Goal: Task Accomplishment & Management: Use online tool/utility

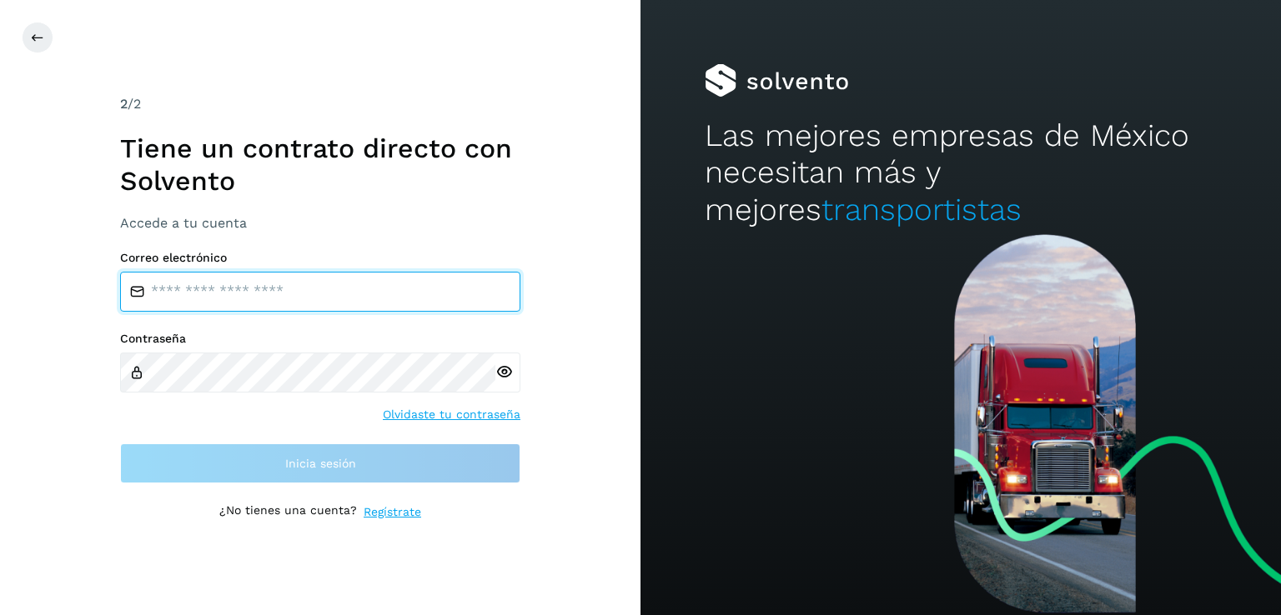
click at [193, 291] on input "email" at bounding box center [320, 292] width 400 height 40
click at [177, 293] on input "email" at bounding box center [320, 292] width 400 height 40
type input "**********"
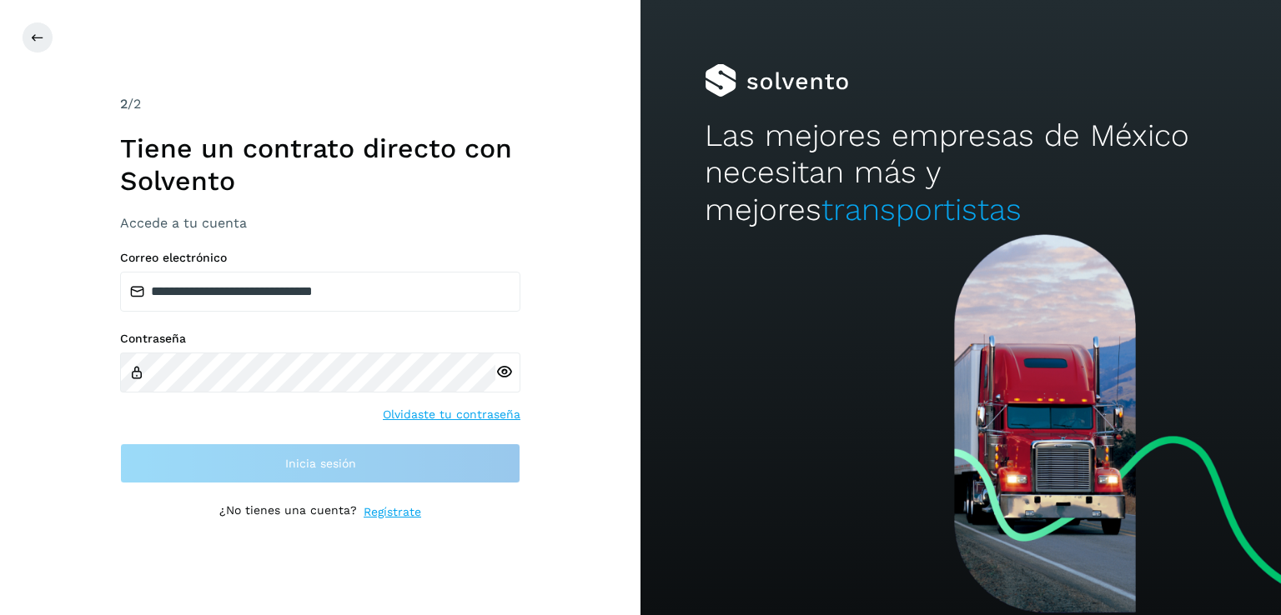
click at [505, 370] on icon at bounding box center [504, 373] width 18 height 18
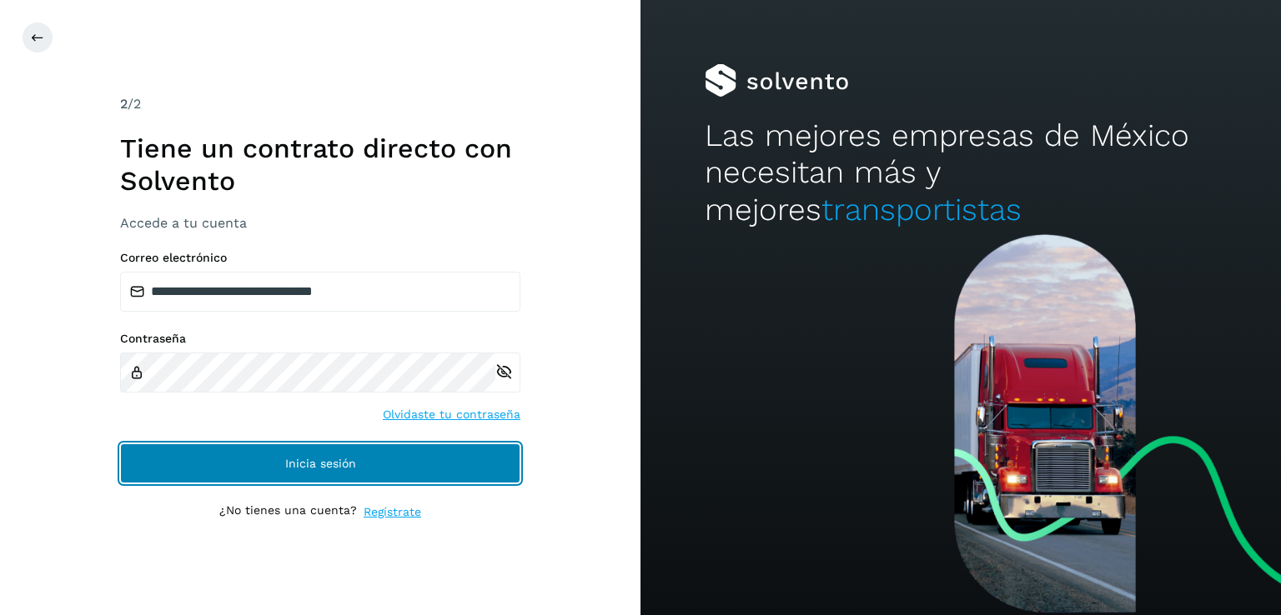
click at [322, 459] on span "Inicia sesión" at bounding box center [320, 464] width 71 height 12
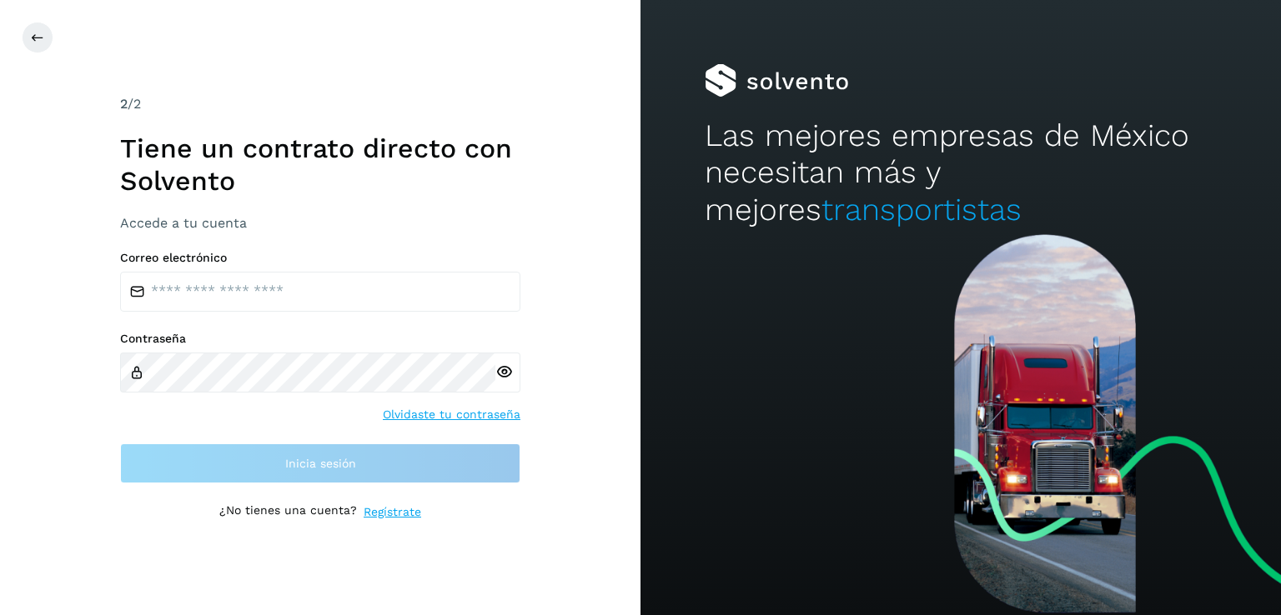
drag, startPoint x: 172, startPoint y: 284, endPoint x: 372, endPoint y: 258, distance: 201.9
click at [469, 246] on div "2 /2 Tiene un contrato directo con [PERSON_NAME] Accede a tu cuenta Correo elec…" at bounding box center [320, 307] width 400 height 426
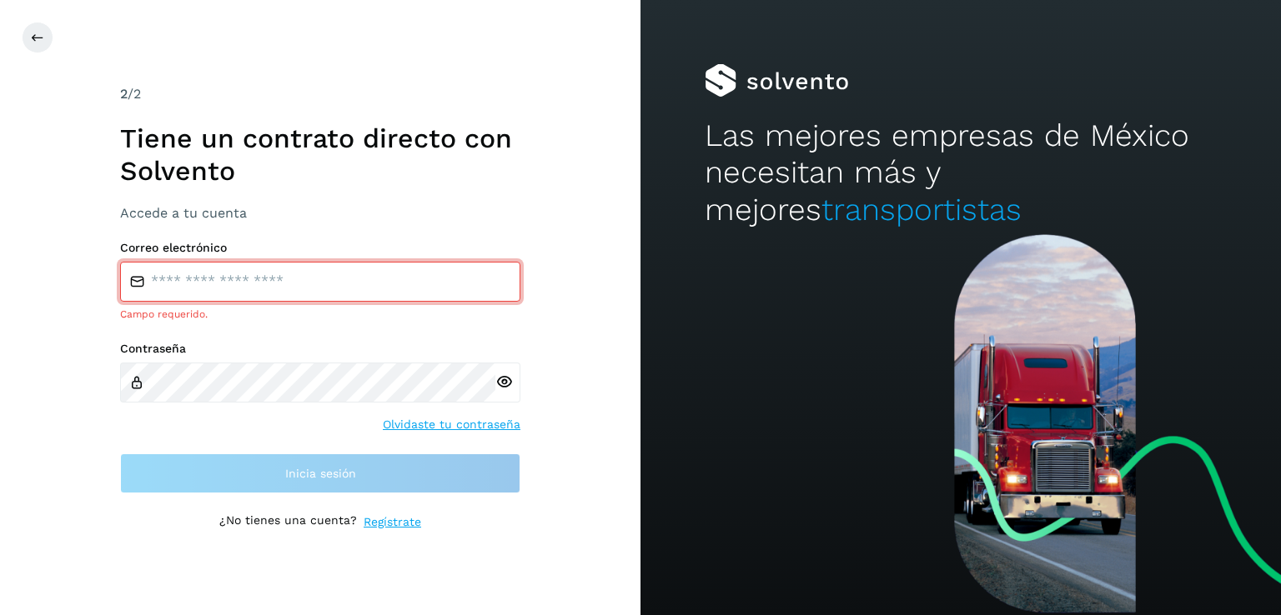
click at [210, 280] on input "email" at bounding box center [320, 282] width 400 height 40
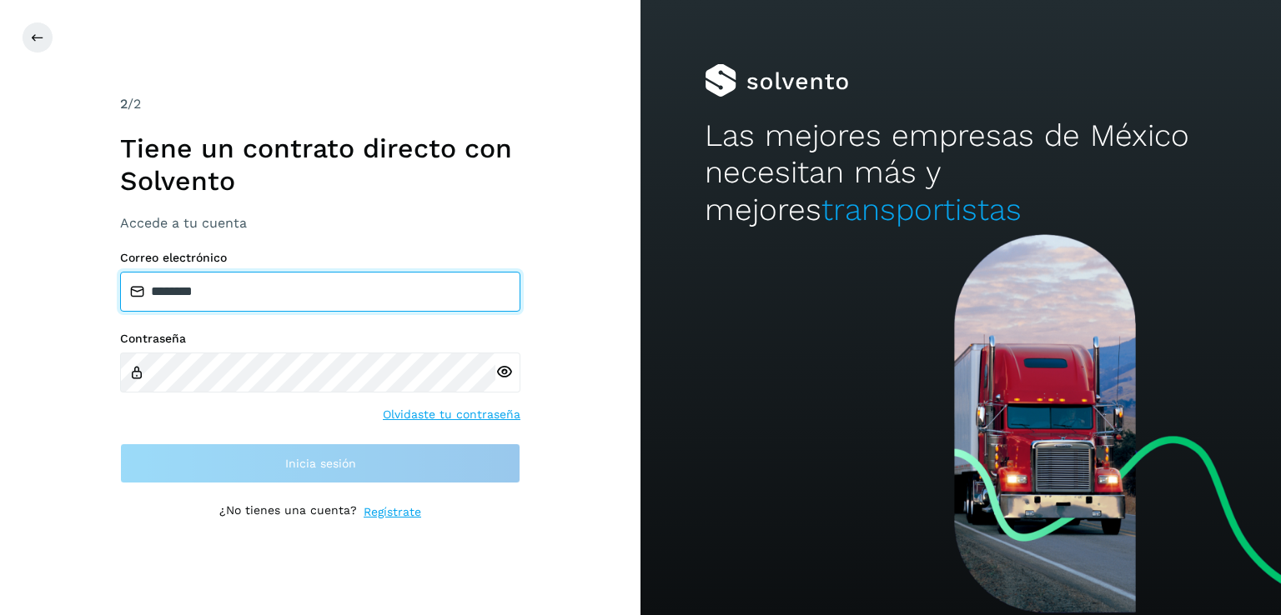
paste input "**********"
paste input "*"
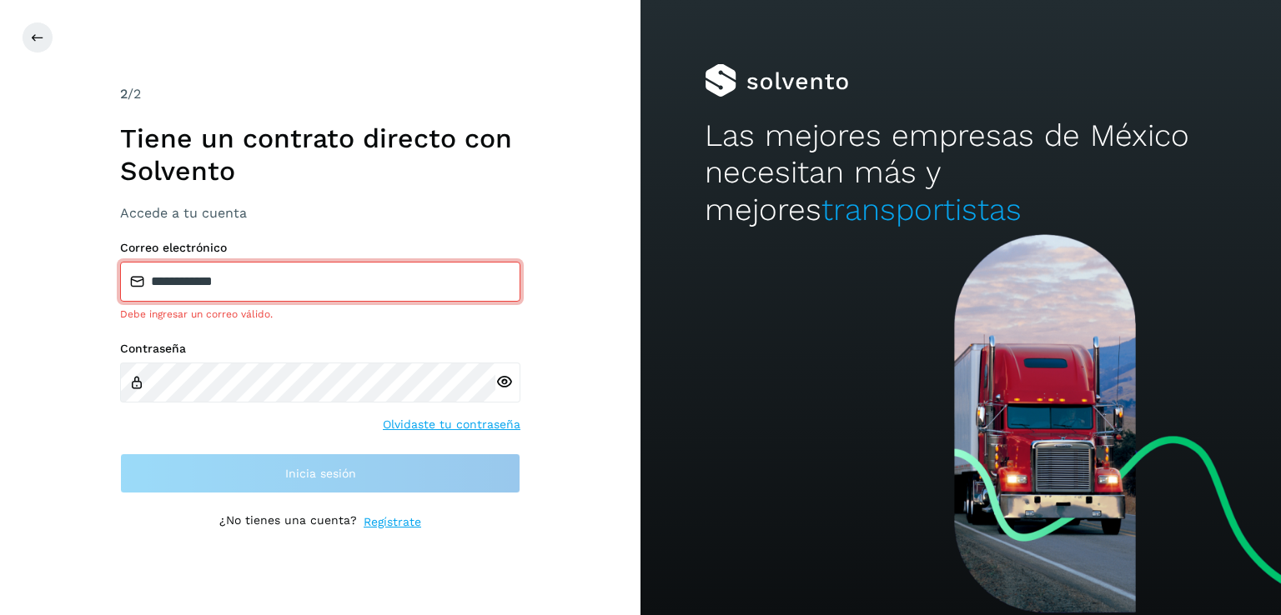
click at [505, 383] on icon at bounding box center [504, 383] width 18 height 18
click at [262, 284] on input "**********" at bounding box center [320, 282] width 400 height 40
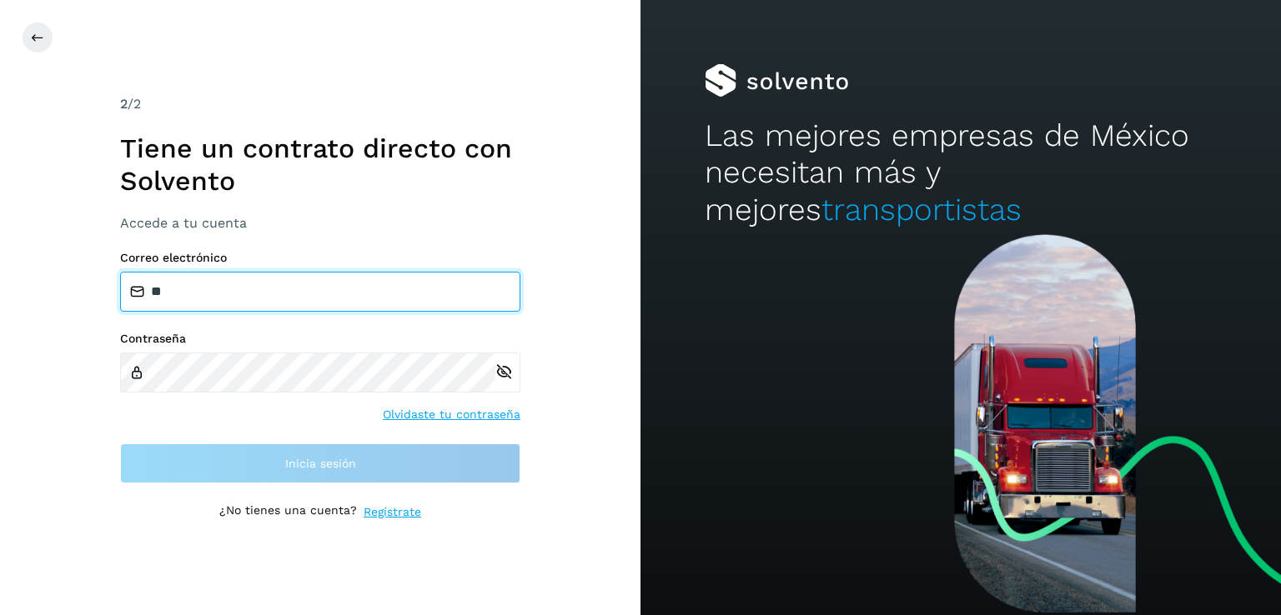
type input "*"
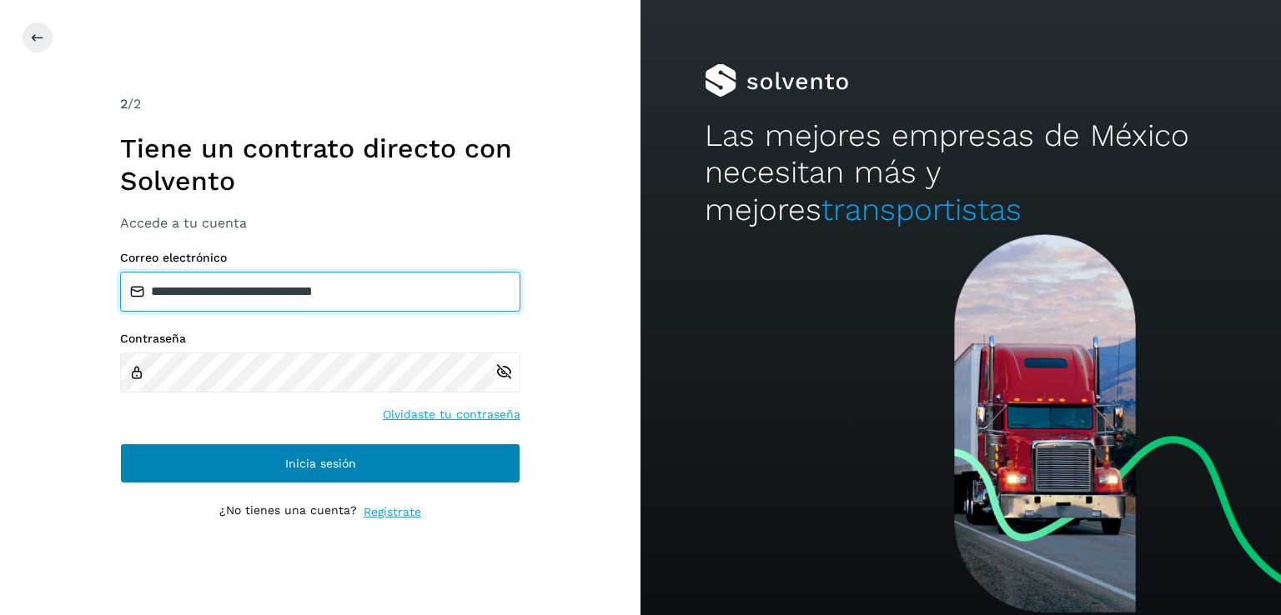
type input "**********"
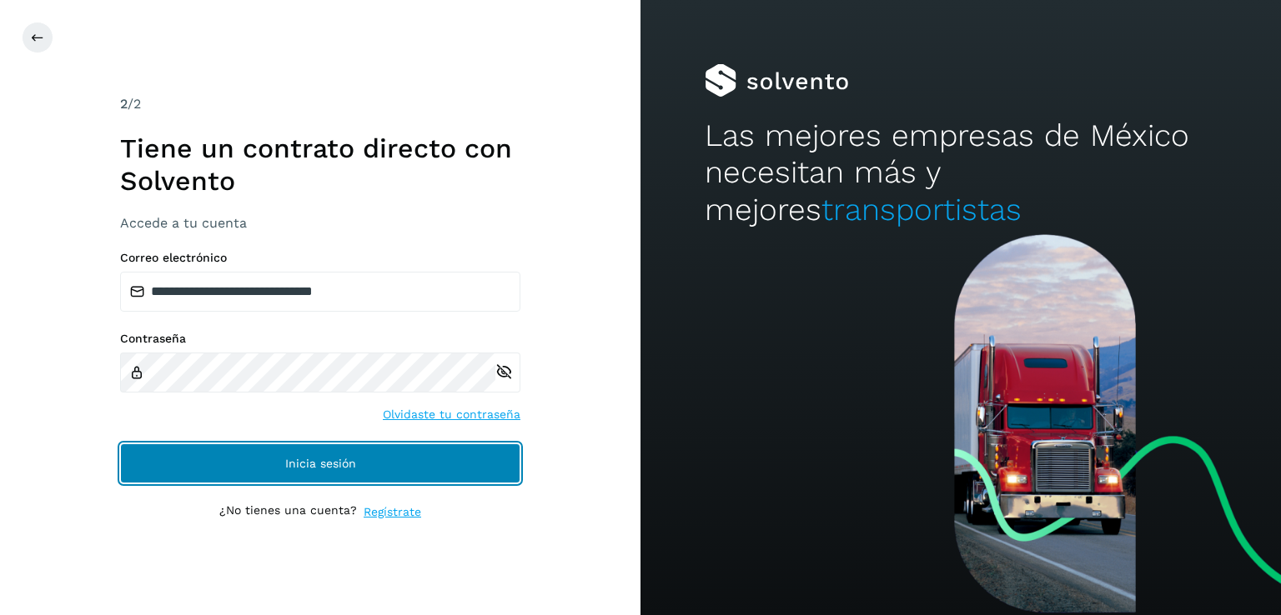
click at [333, 458] on span "Inicia sesión" at bounding box center [320, 464] width 71 height 12
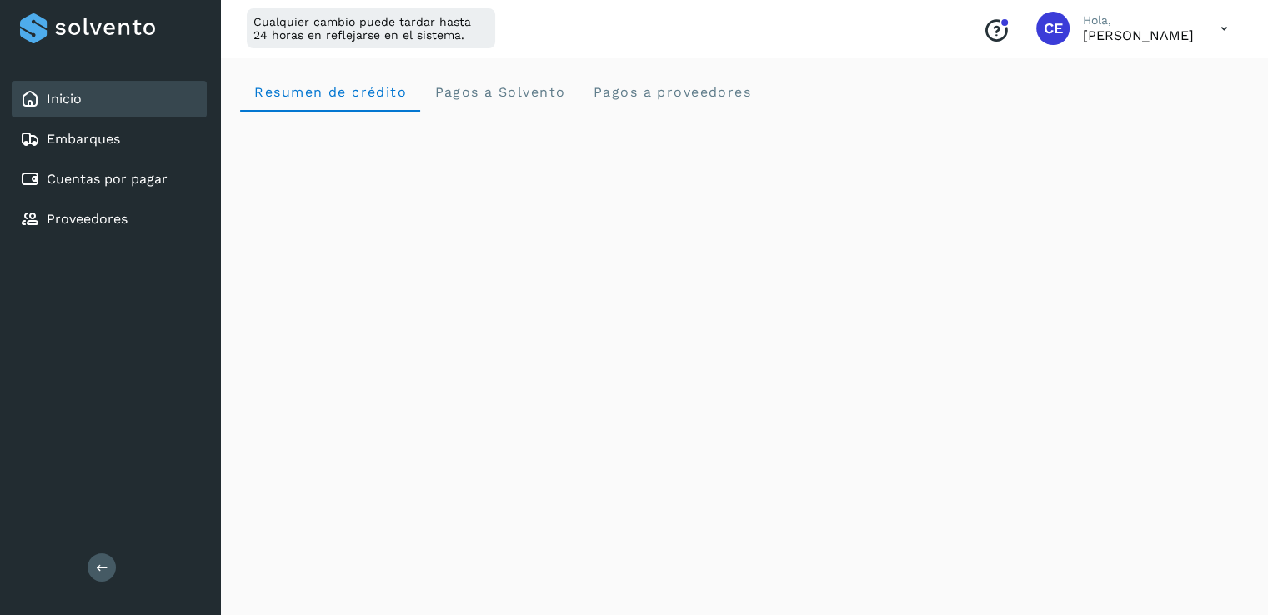
scroll to position [611, 0]
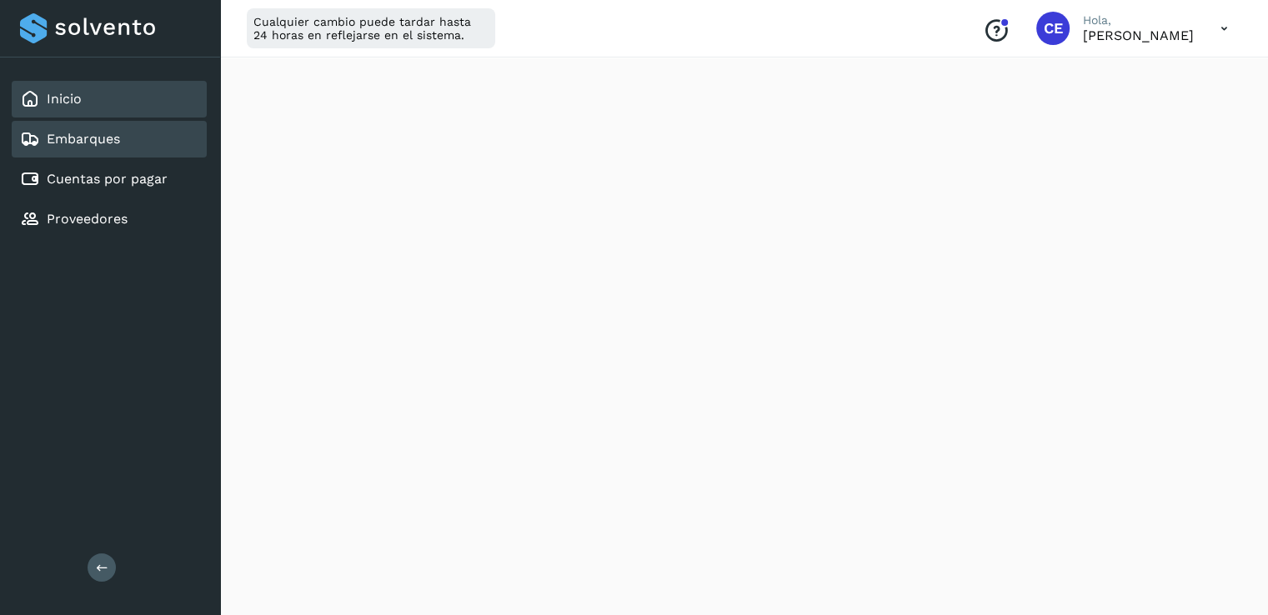
click at [77, 134] on link "Embarques" at bounding box center [83, 139] width 73 height 16
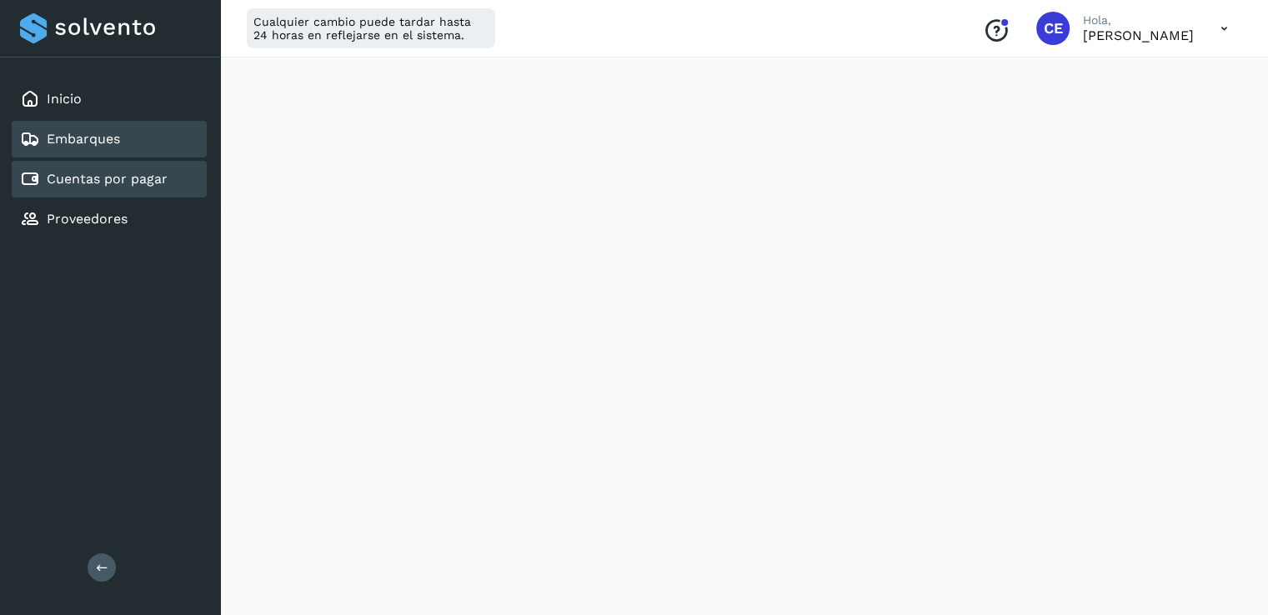
click at [131, 178] on link "Cuentas por pagar" at bounding box center [107, 179] width 121 height 16
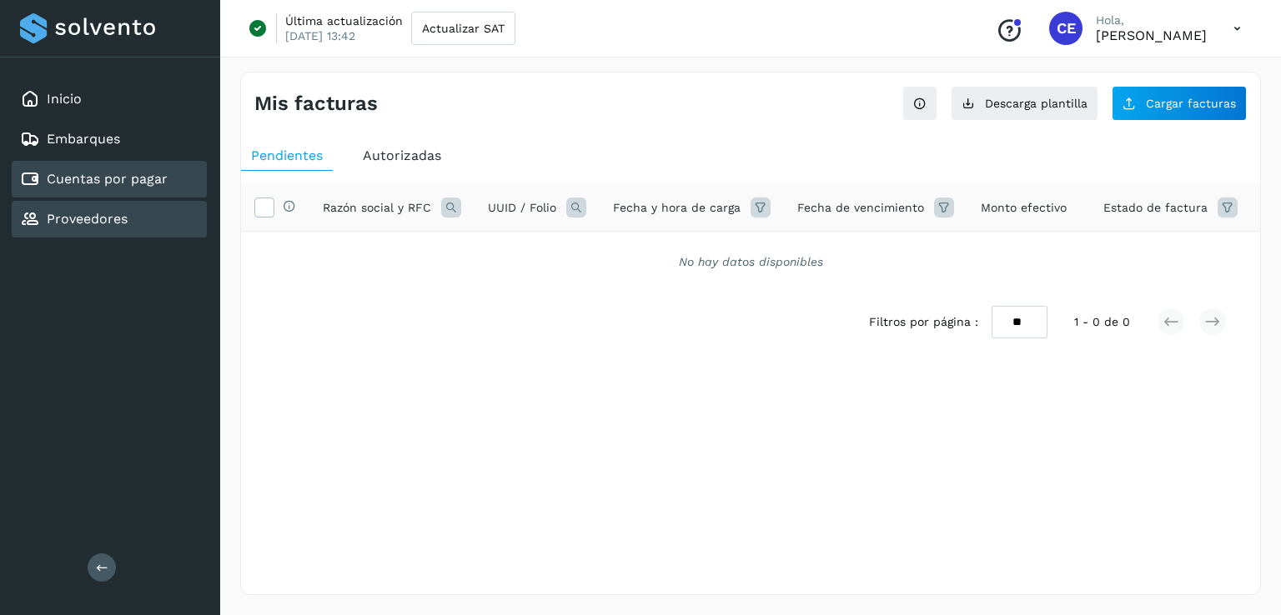
click at [87, 218] on link "Proveedores" at bounding box center [87, 219] width 81 height 16
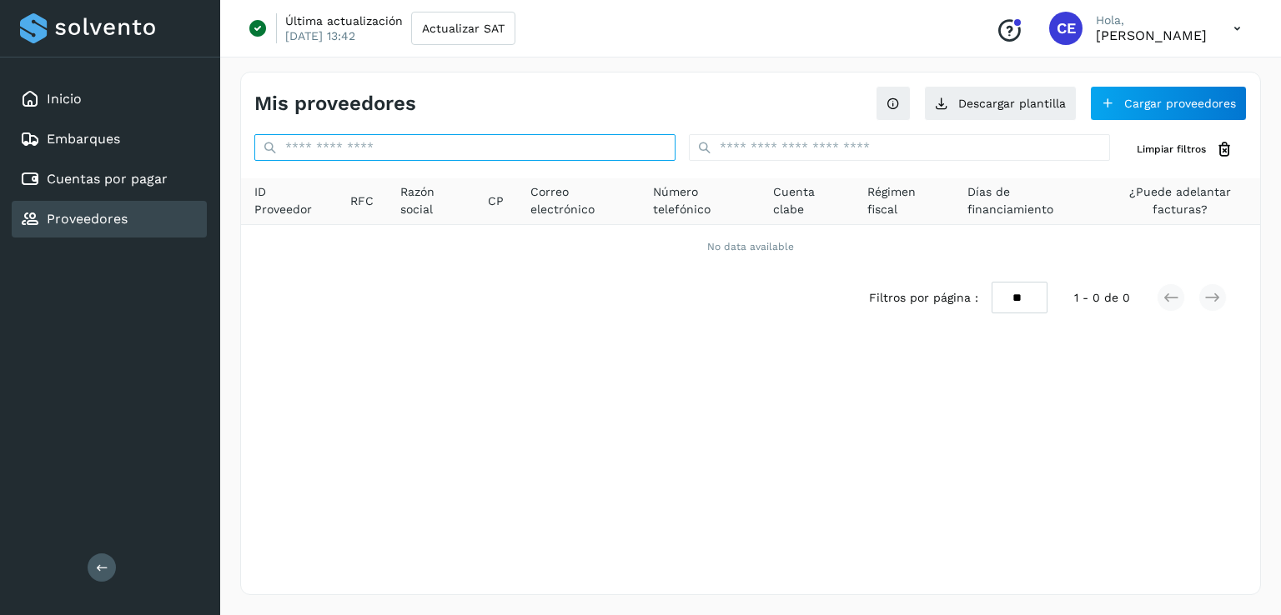
click at [470, 143] on input "text" at bounding box center [464, 147] width 421 height 27
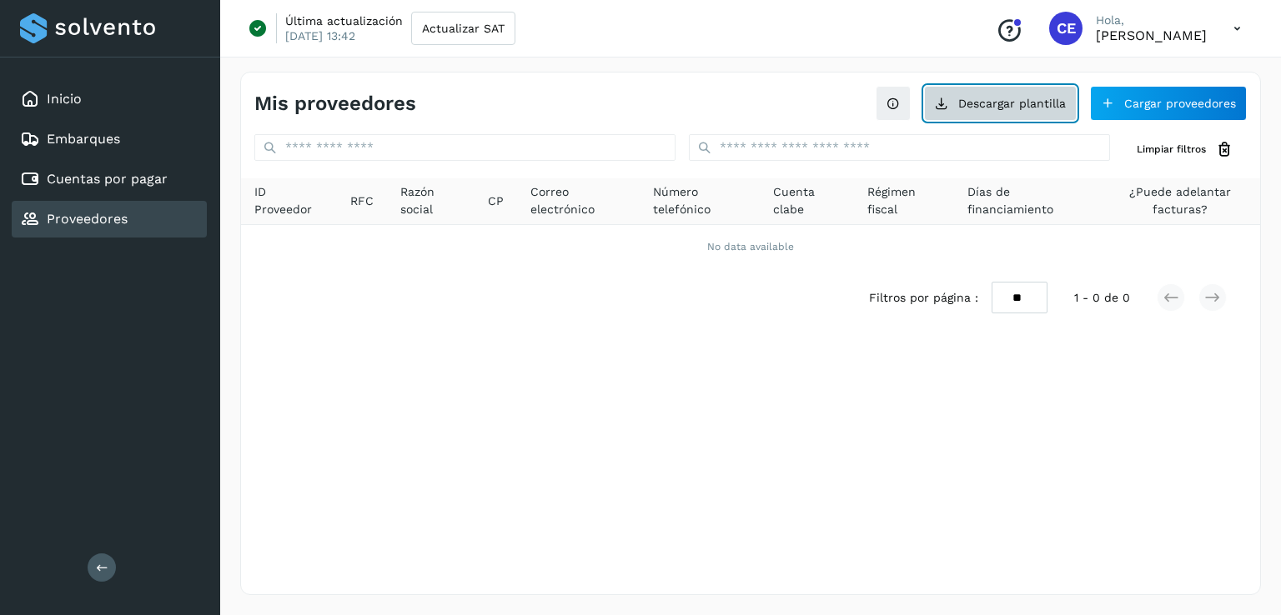
click at [1005, 103] on button "Descargar plantilla" at bounding box center [1000, 103] width 153 height 35
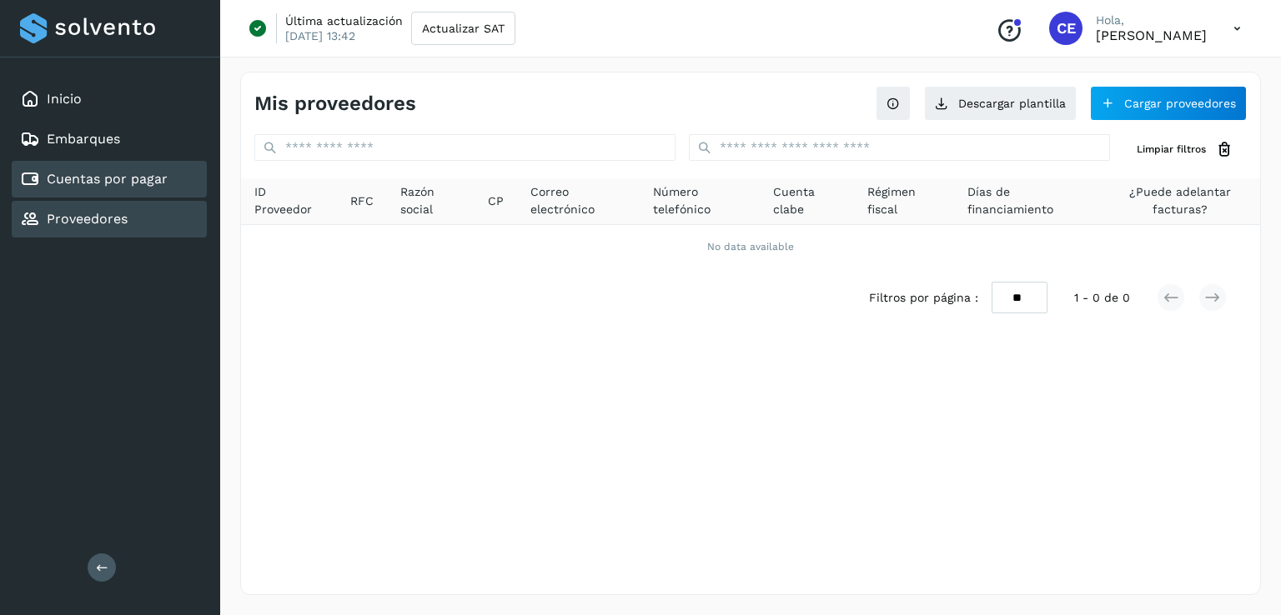
click at [80, 180] on link "Cuentas por pagar" at bounding box center [107, 179] width 121 height 16
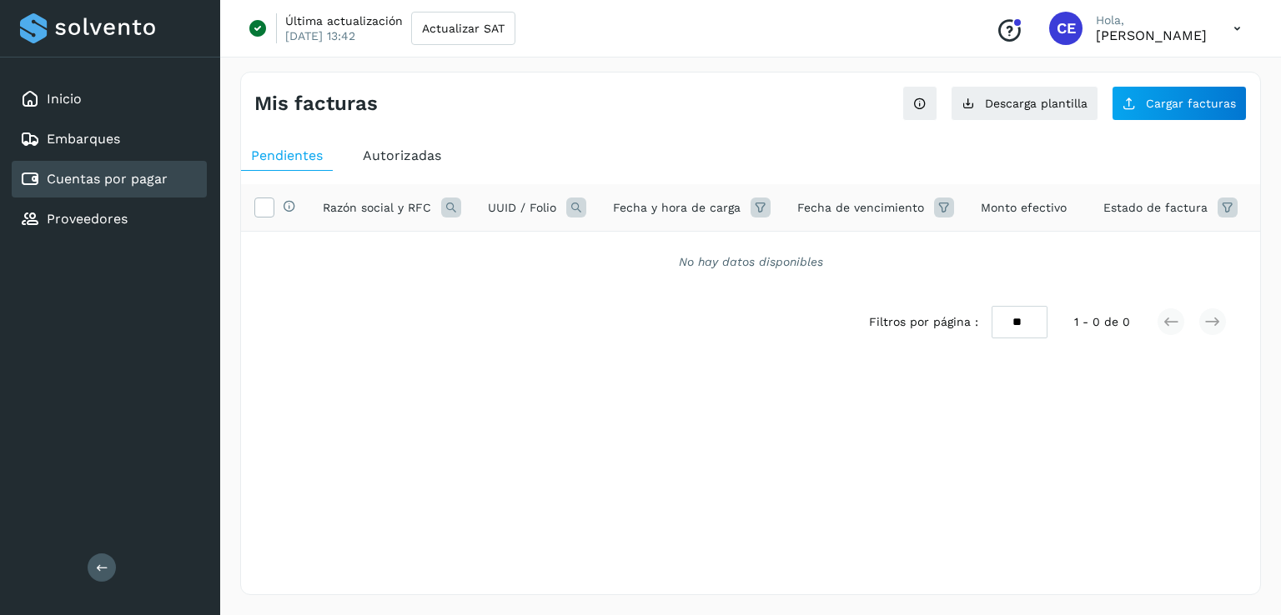
click at [158, 182] on link "Cuentas por pagar" at bounding box center [107, 179] width 121 height 16
click at [1195, 98] on span "Cargar facturas" at bounding box center [1191, 104] width 90 height 12
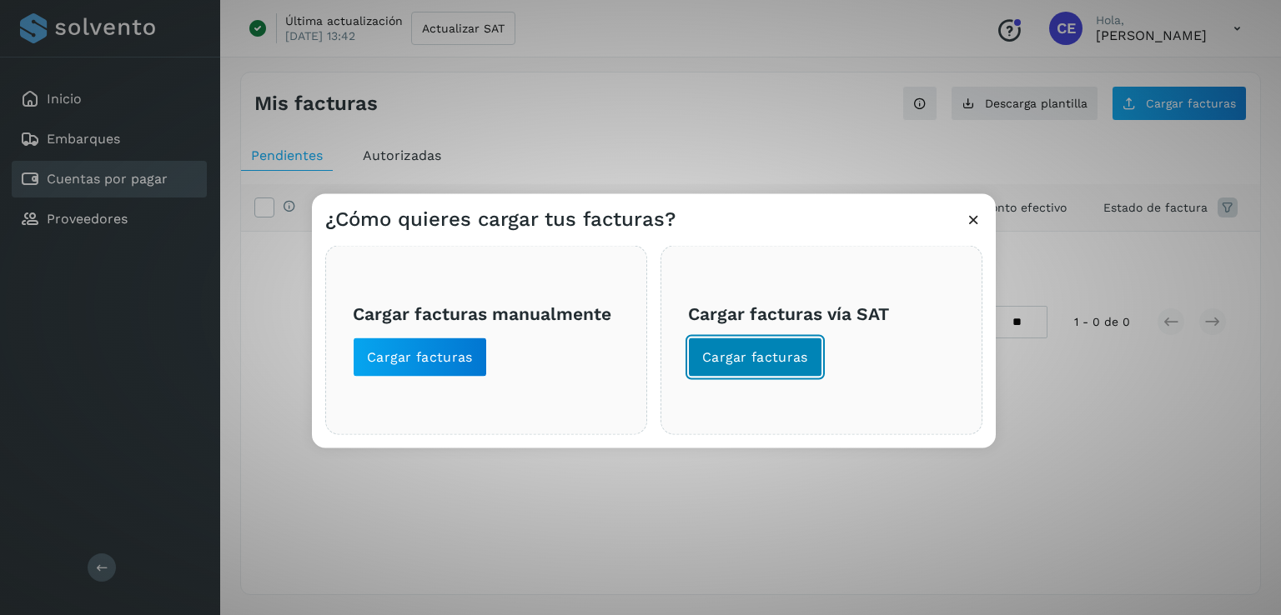
click at [743, 355] on span "Cargar facturas" at bounding box center [755, 358] width 106 height 18
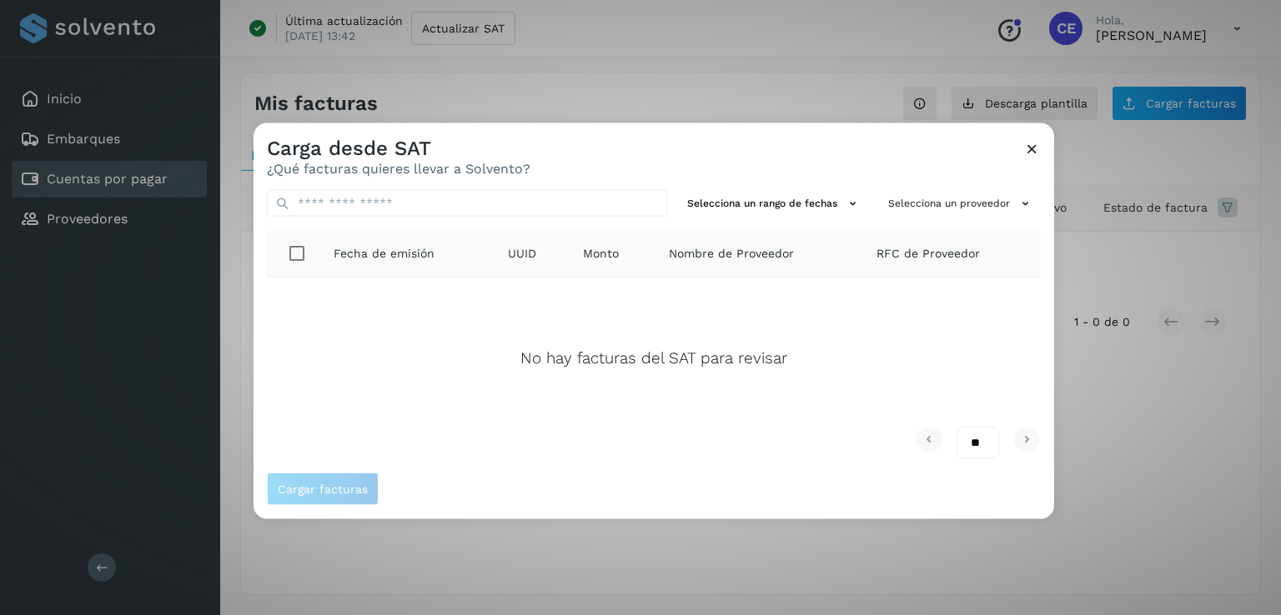
click at [1035, 148] on icon at bounding box center [1032, 149] width 18 height 18
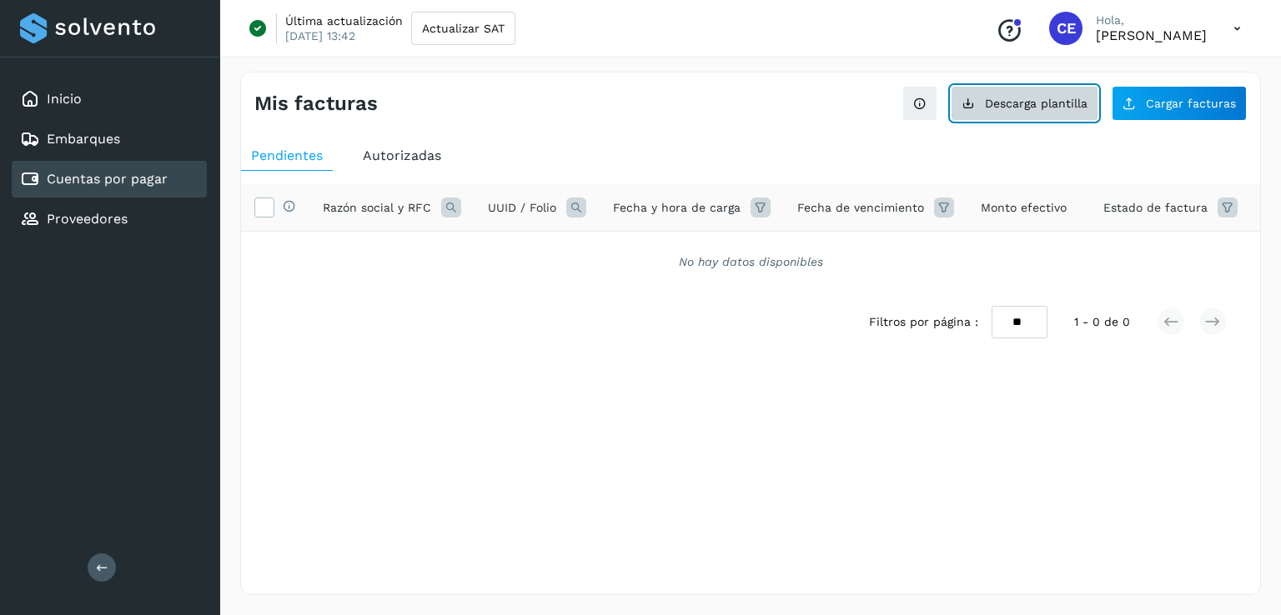
click at [995, 105] on span "Descarga plantilla" at bounding box center [1036, 104] width 103 height 12
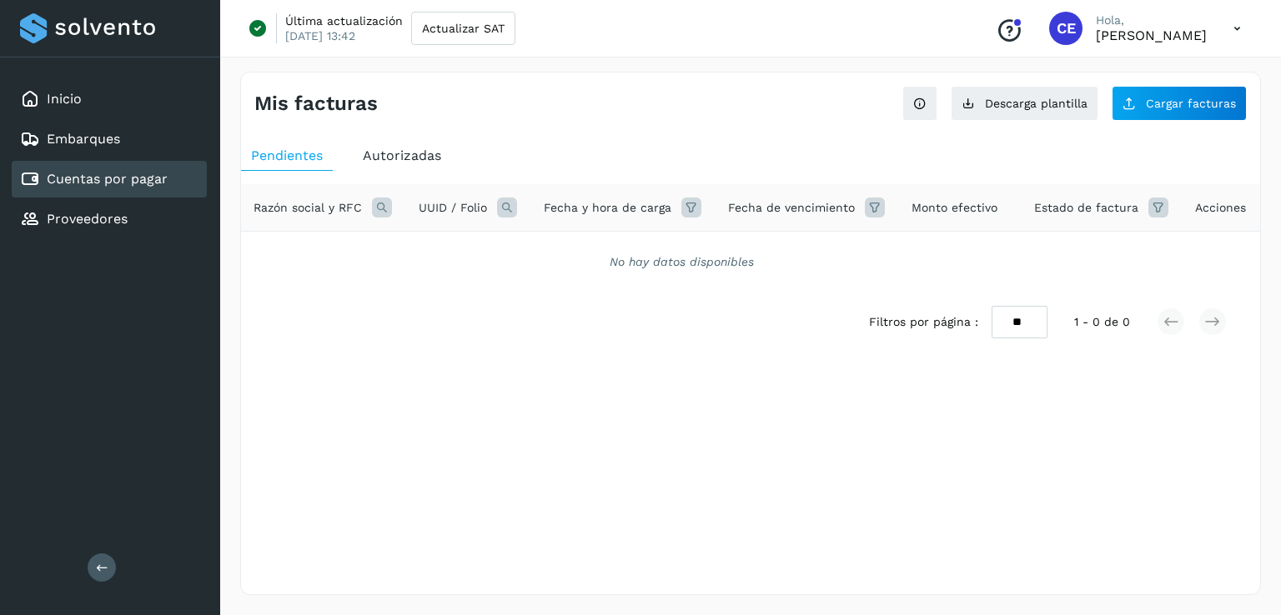
click at [1221, 204] on span "Acciones" at bounding box center [1220, 208] width 51 height 18
click at [1218, 213] on span "Acciones" at bounding box center [1220, 208] width 51 height 18
click at [1152, 204] on icon at bounding box center [1158, 208] width 20 height 20
click at [1163, 442] on div "Mis facturas Ver instrucciones para cargar Facturas Descarga plantilla Cargar f…" at bounding box center [750, 334] width 1021 height 524
click at [1057, 203] on span "Estado de factura" at bounding box center [1086, 208] width 104 height 18
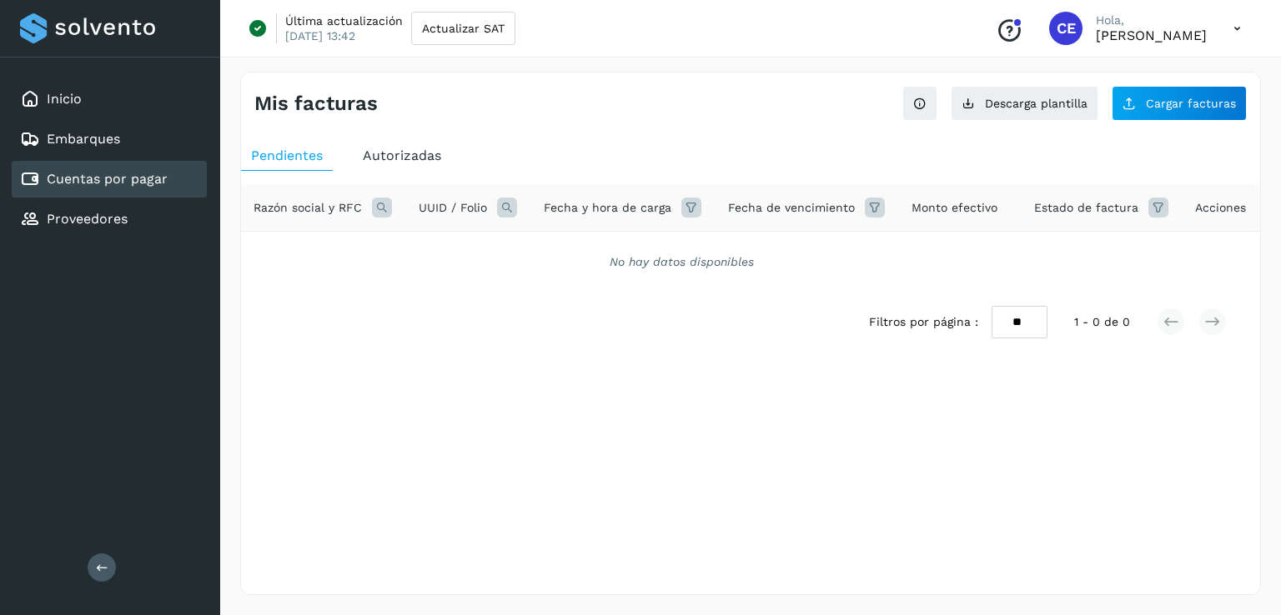
click at [1208, 209] on span "Acciones" at bounding box center [1220, 208] width 51 height 18
click at [1243, 214] on div "Acciones" at bounding box center [1225, 208] width 61 height 18
click at [93, 211] on link "Proveedores" at bounding box center [87, 219] width 81 height 16
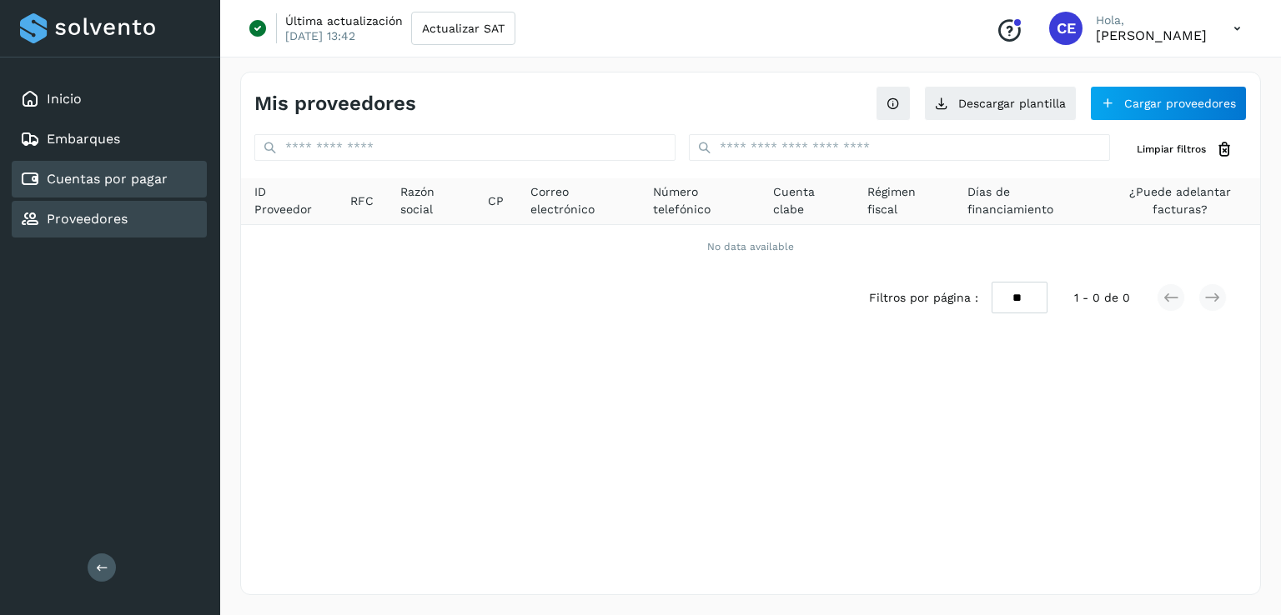
click at [89, 174] on link "Cuentas por pagar" at bounding box center [107, 179] width 121 height 16
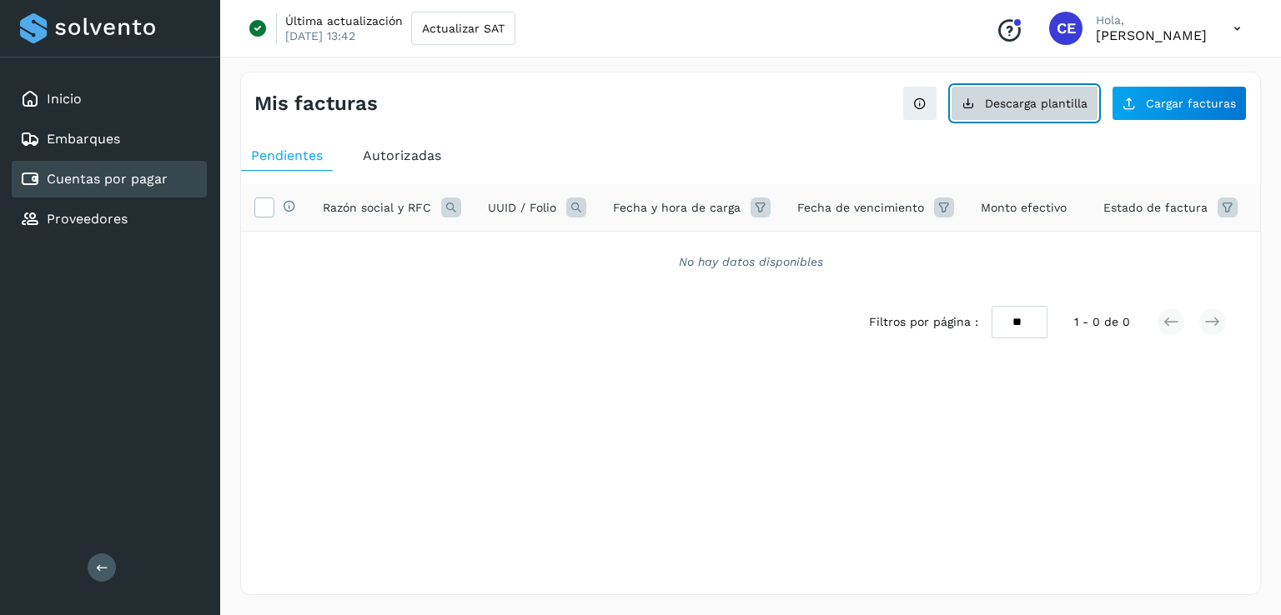
click at [1037, 98] on span "Descarga plantilla" at bounding box center [1036, 104] width 103 height 12
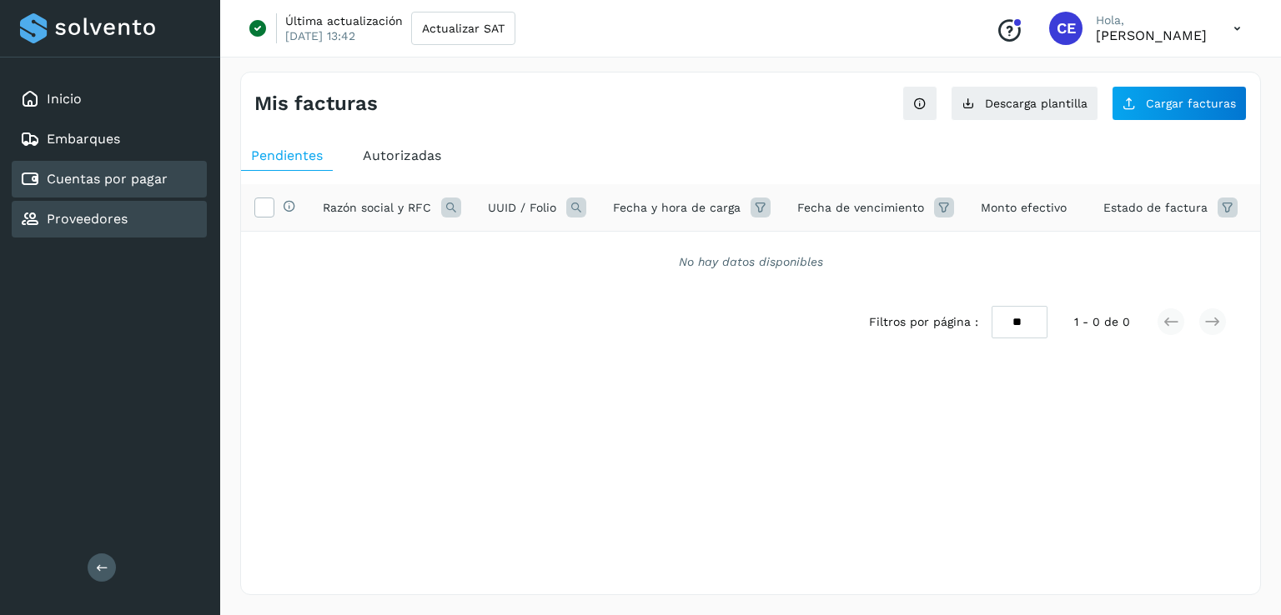
click at [72, 211] on link "Proveedores" at bounding box center [87, 219] width 81 height 16
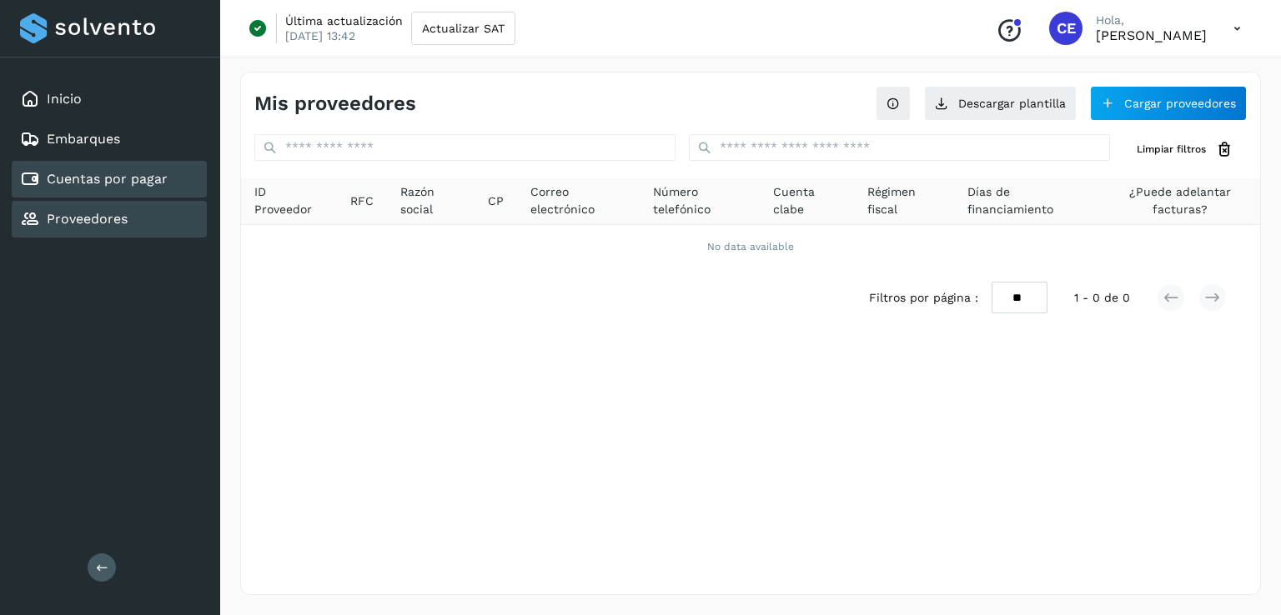
click at [68, 172] on link "Cuentas por pagar" at bounding box center [107, 179] width 121 height 16
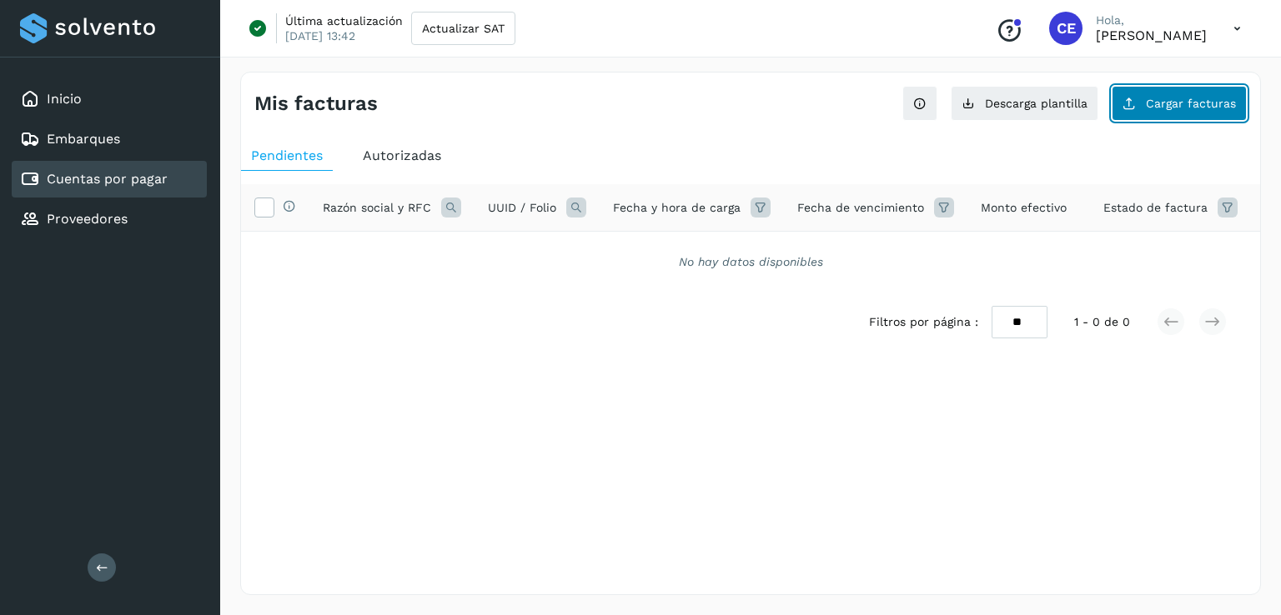
click at [1164, 107] on span "Cargar facturas" at bounding box center [1191, 104] width 90 height 12
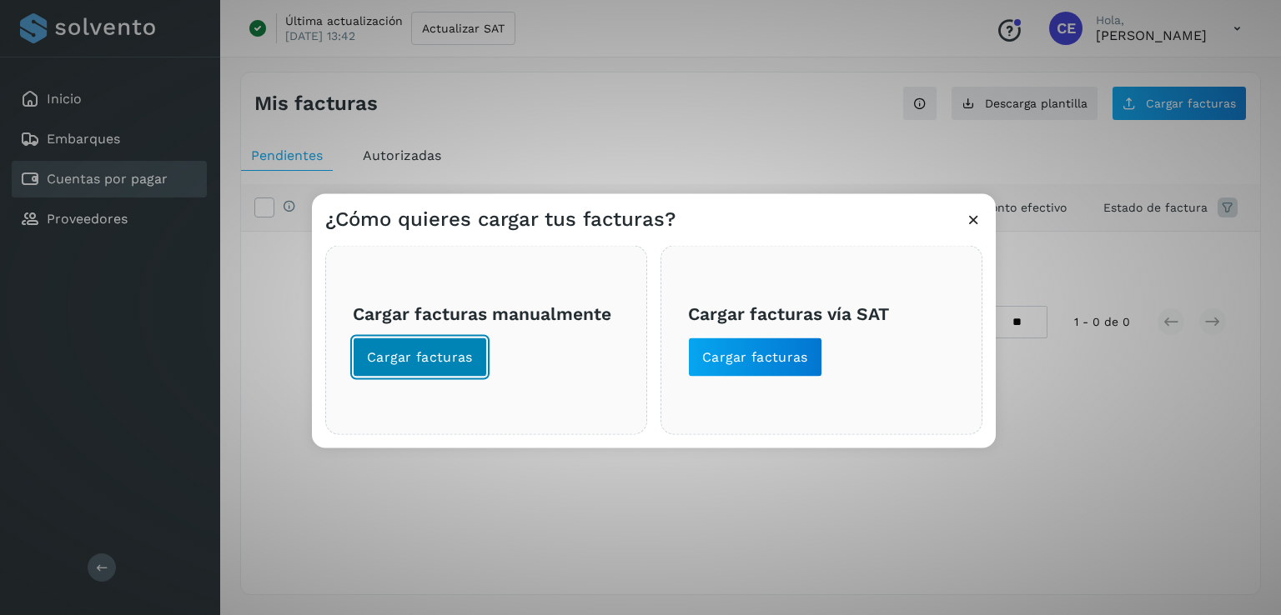
click at [418, 351] on span "Cargar facturas" at bounding box center [420, 358] width 106 height 18
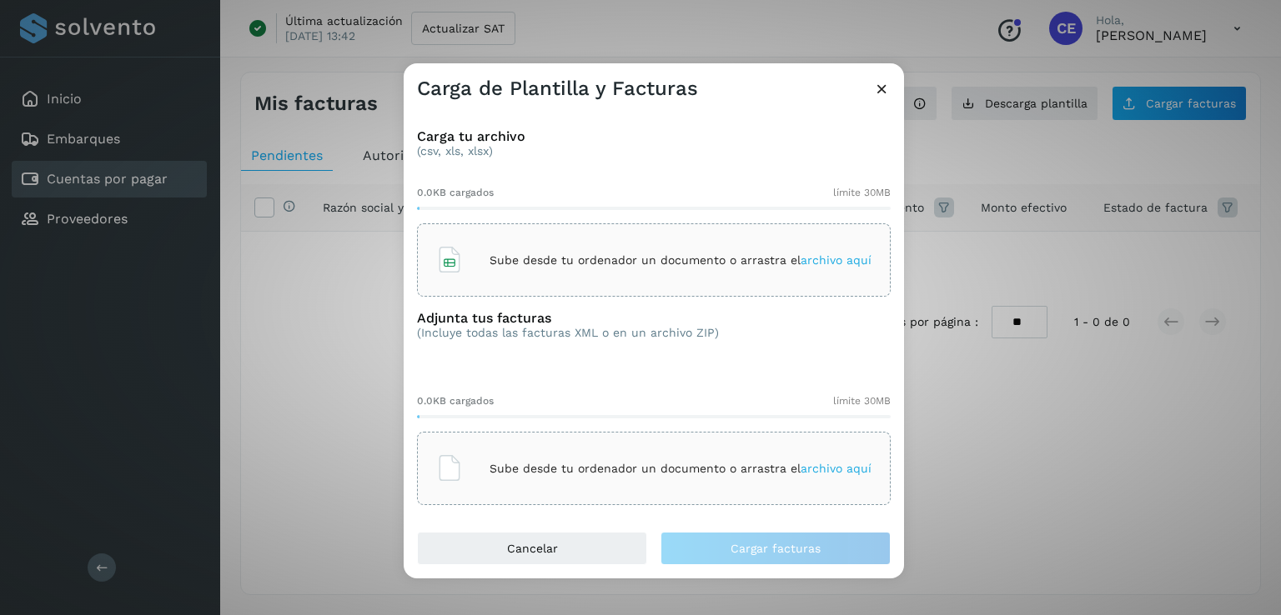
click at [887, 85] on icon at bounding box center [882, 89] width 18 height 18
